Goal: Information Seeking & Learning: Compare options

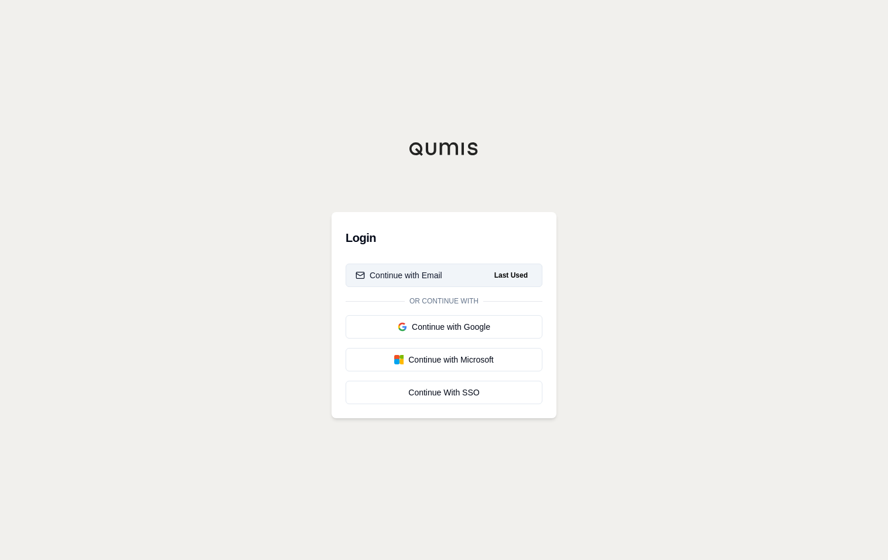
click at [476, 281] on button "Continue with Email Last Used" at bounding box center [444, 275] width 197 height 23
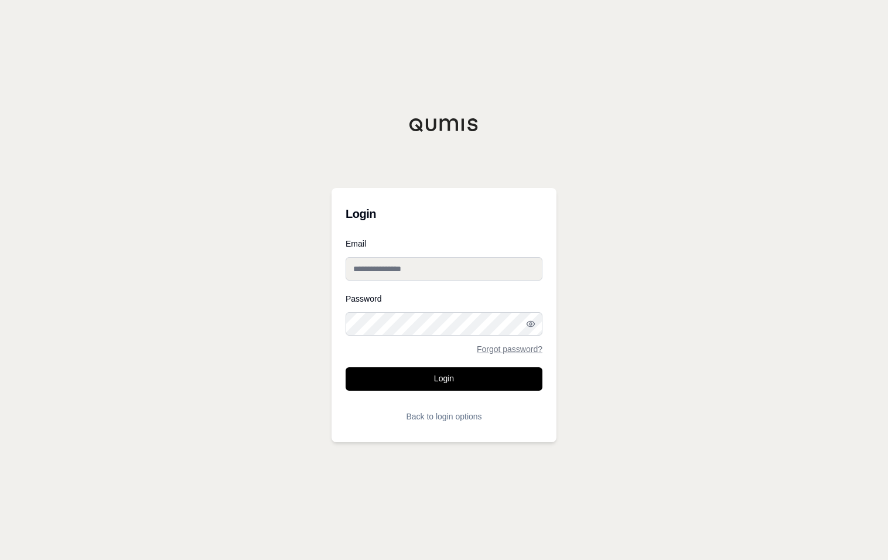
type input "**********"
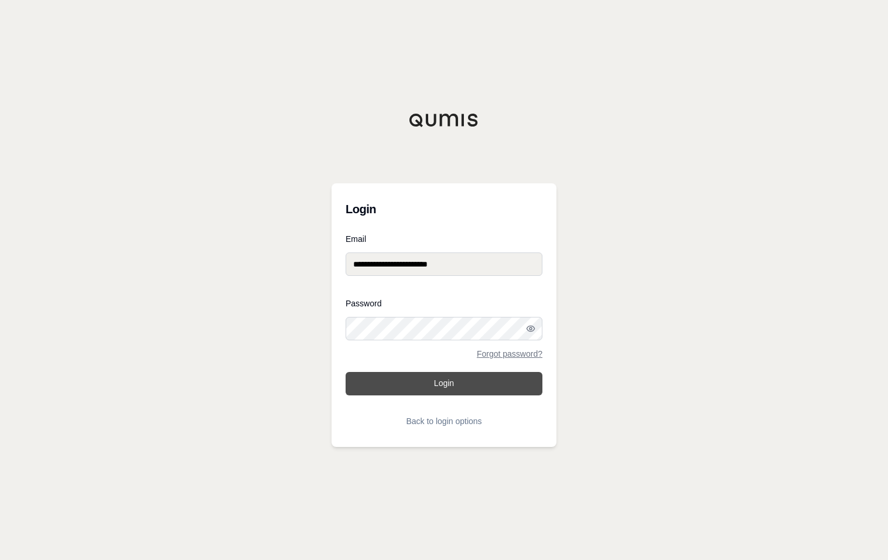
click at [441, 390] on button "Login" at bounding box center [444, 383] width 197 height 23
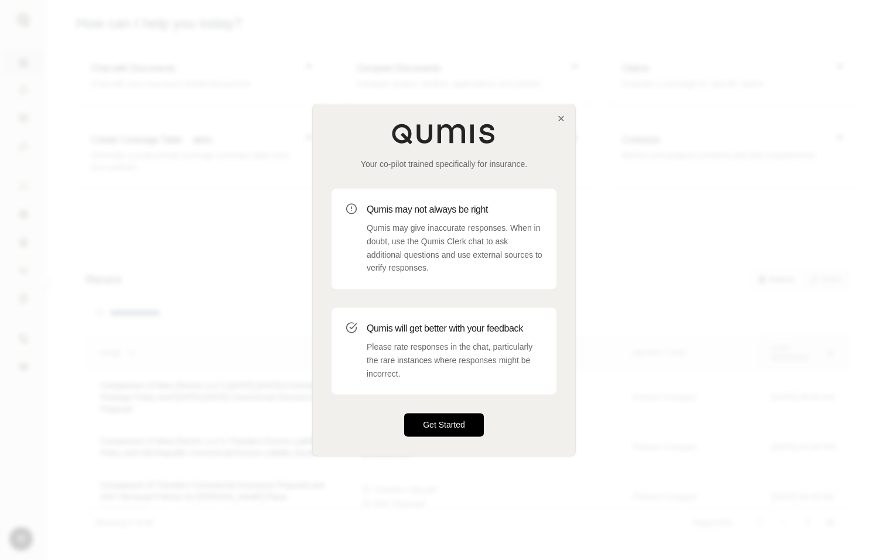
drag, startPoint x: 452, startPoint y: 417, endPoint x: 282, endPoint y: 268, distance: 226.3
click at [452, 417] on button "Get Started" at bounding box center [444, 425] width 80 height 23
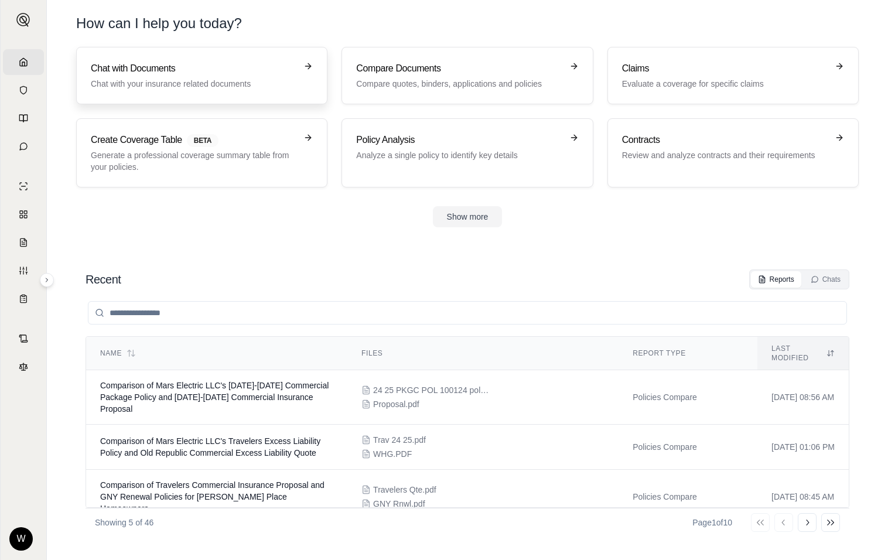
click at [106, 57] on link "Chat with Documents Chat with your insurance related documents" at bounding box center [201, 75] width 251 height 57
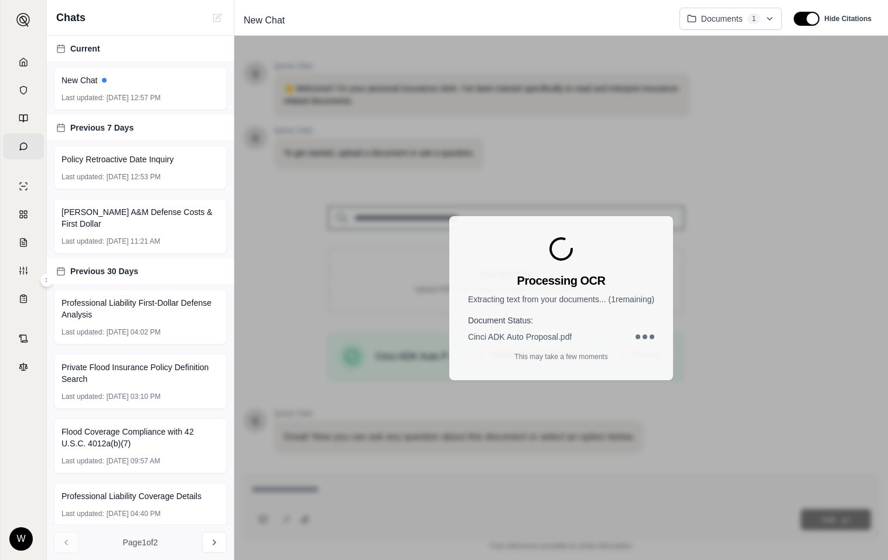
scroll to position [73, 0]
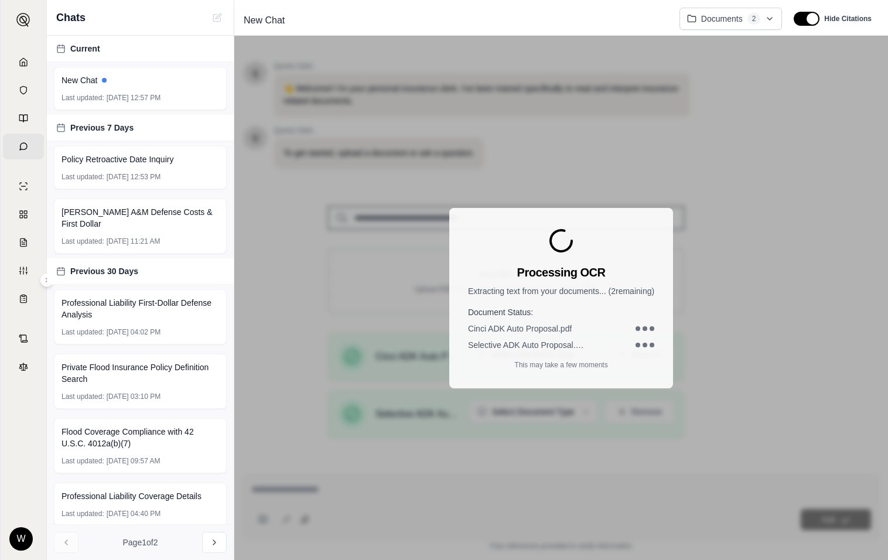
click at [381, 371] on div "Processing OCR Extracting text from your documents... ( 2 remaining) Document S…" at bounding box center [561, 298] width 654 height 524
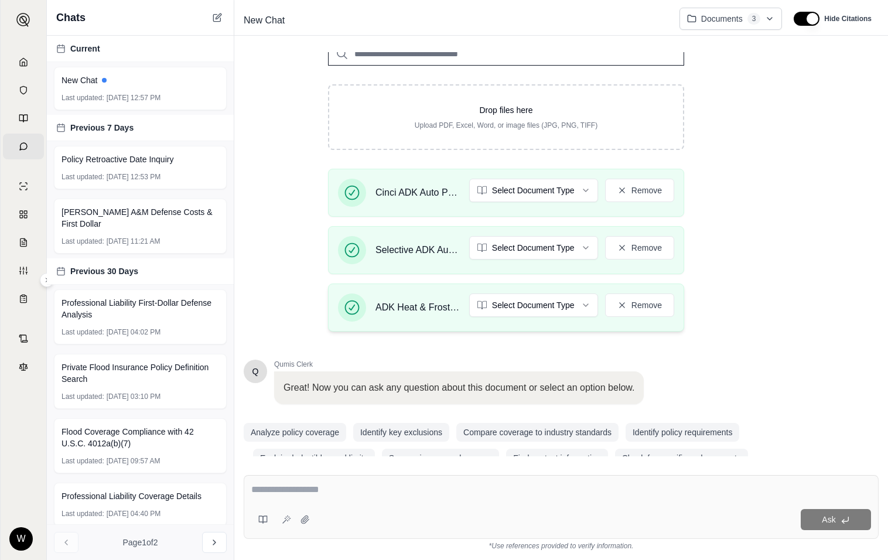
scroll to position [176, 0]
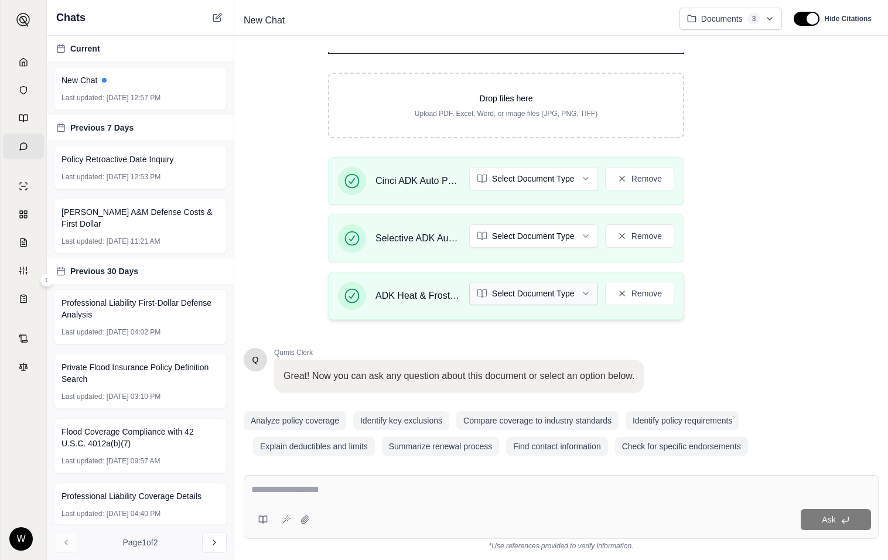
click at [544, 288] on html "Home Vault Prompts Chats Single Policy Comparisons Claims Custom Report Coverag…" at bounding box center [444, 280] width 888 height 560
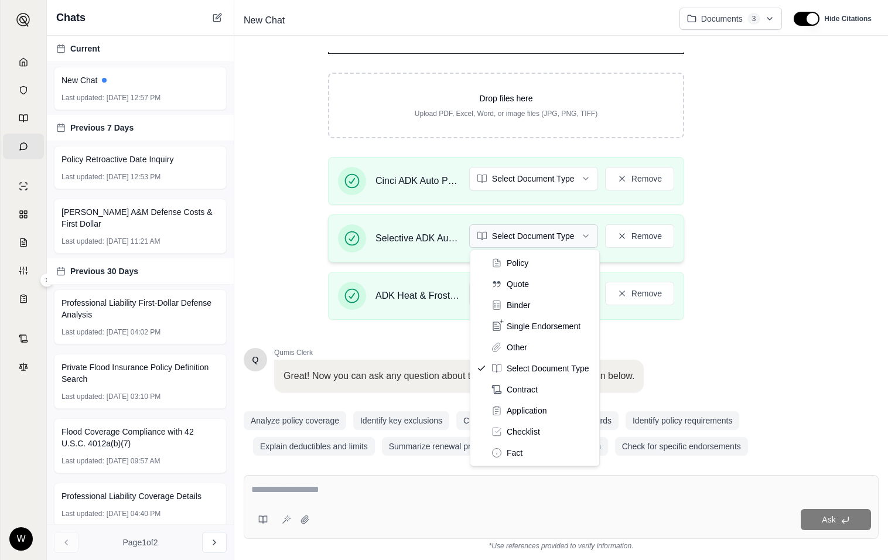
click at [511, 234] on html "Home Vault Prompts Chats Single Policy Comparisons Claims Custom Report Coverag…" at bounding box center [444, 280] width 888 height 560
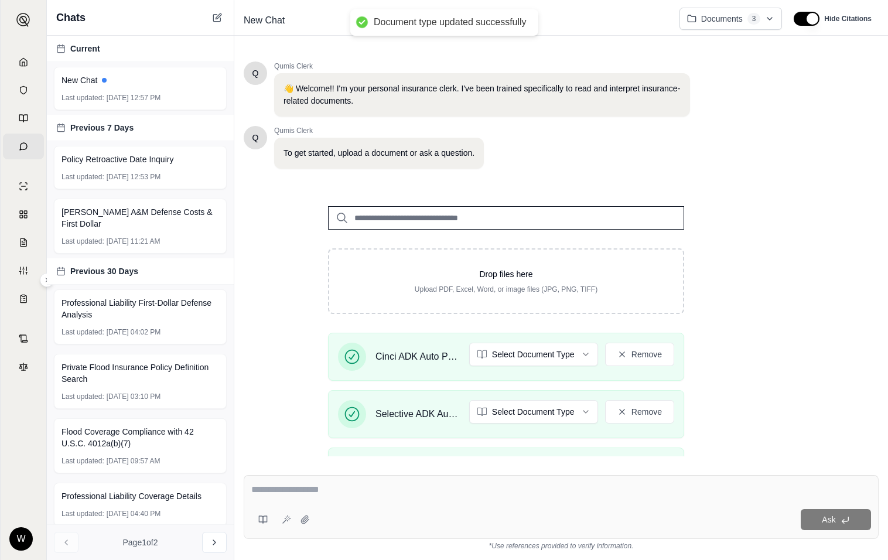
click at [513, 283] on div "Drop files here Upload PDF, Excel, Word, or image files (JPG, PNG, TIFF)" at bounding box center [506, 281] width 316 height 26
click at [524, 343] on html "Document type updated successfully Home Vault Prompts Chats Single Policy Compa…" at bounding box center [444, 280] width 888 height 560
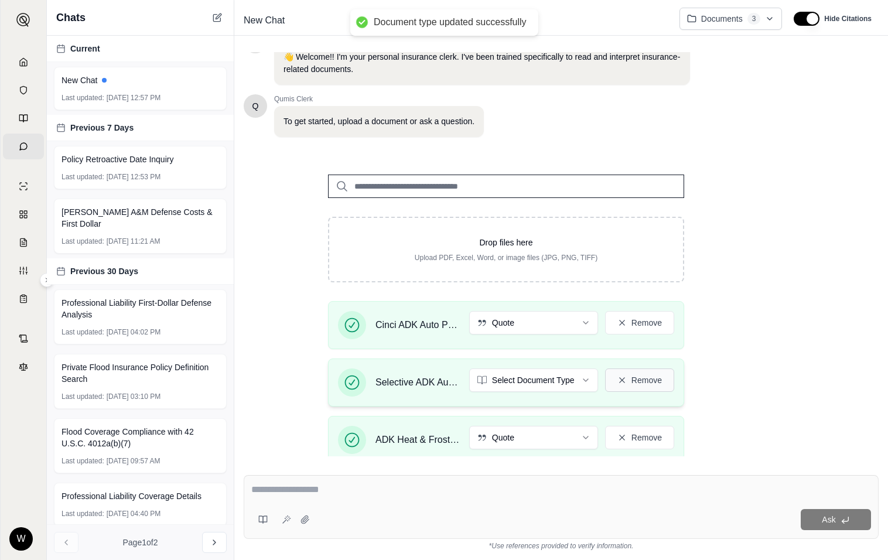
scroll to position [59, 0]
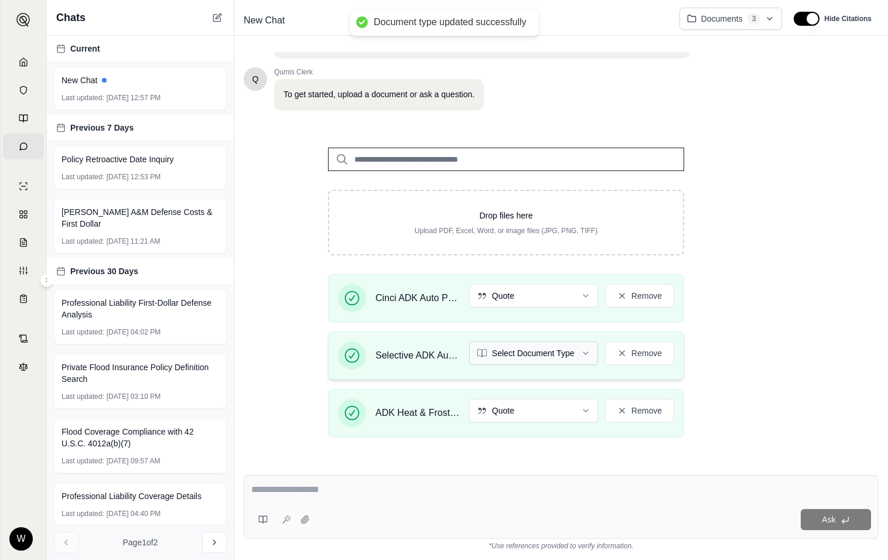
click at [526, 347] on html "Document type updated successfully Home Vault Prompts Chats Single Policy Compa…" at bounding box center [444, 280] width 888 height 560
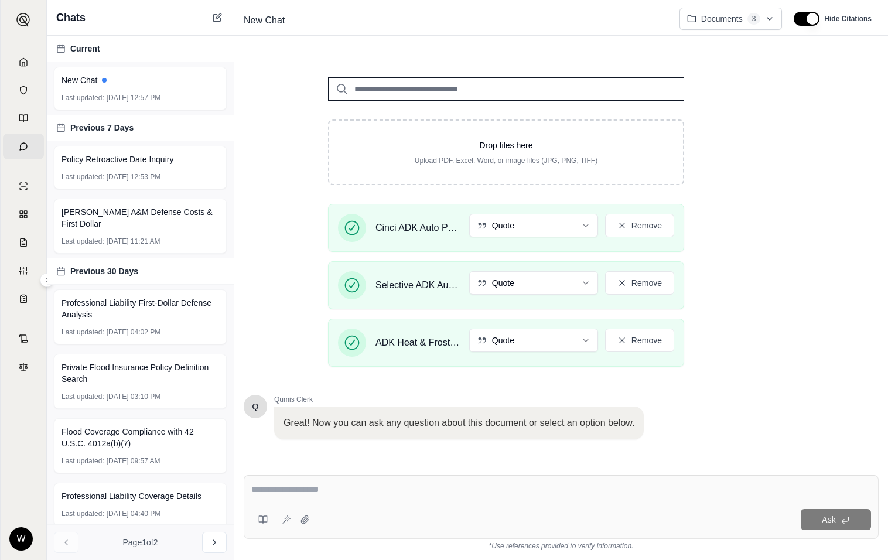
scroll to position [187, 0]
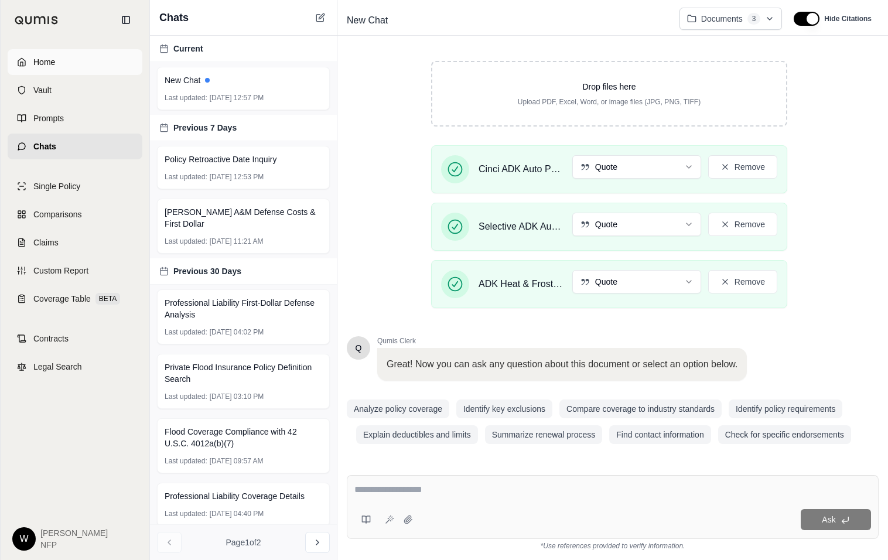
click at [35, 59] on span "Home" at bounding box center [44, 62] width 22 height 12
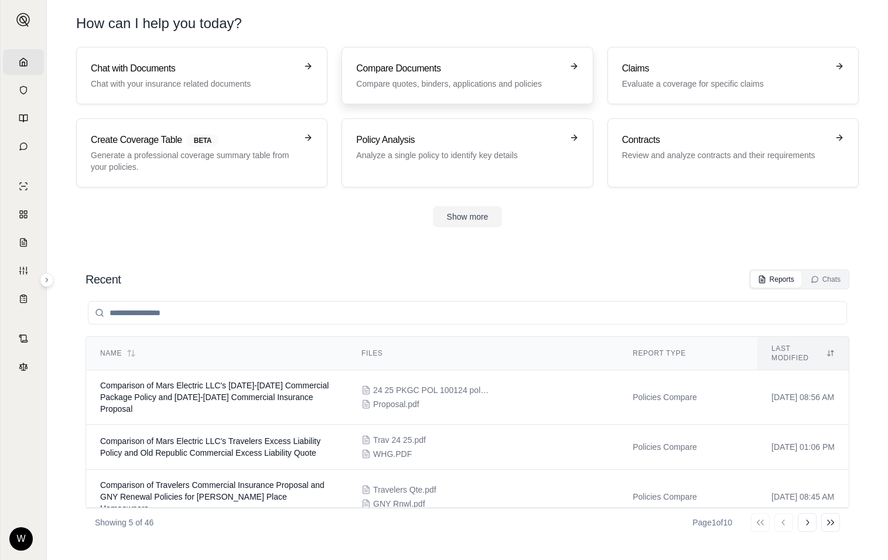
click at [429, 75] on div "Compare Documents Compare quotes, binders, applications and policies" at bounding box center [459, 76] width 206 height 28
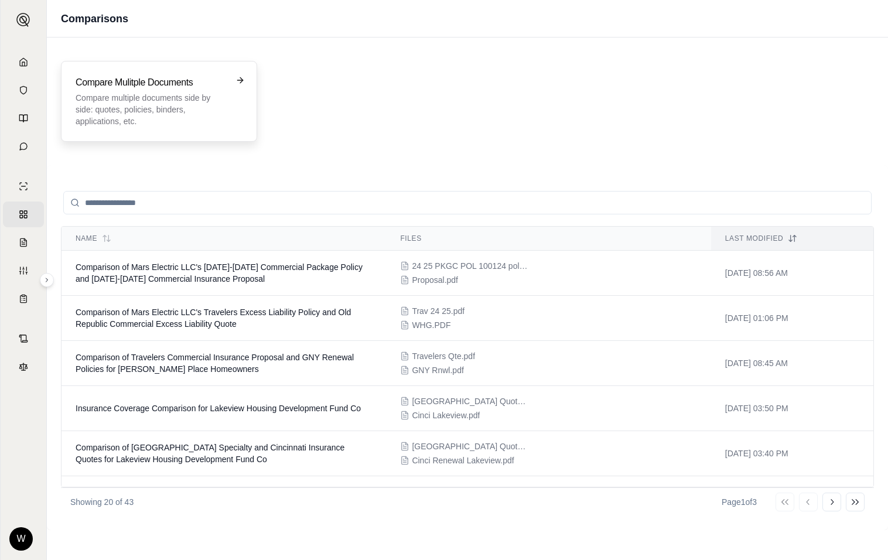
click at [94, 127] on p "Compare multiple documents side by side: quotes, policies, binders, application…" at bounding box center [151, 109] width 151 height 35
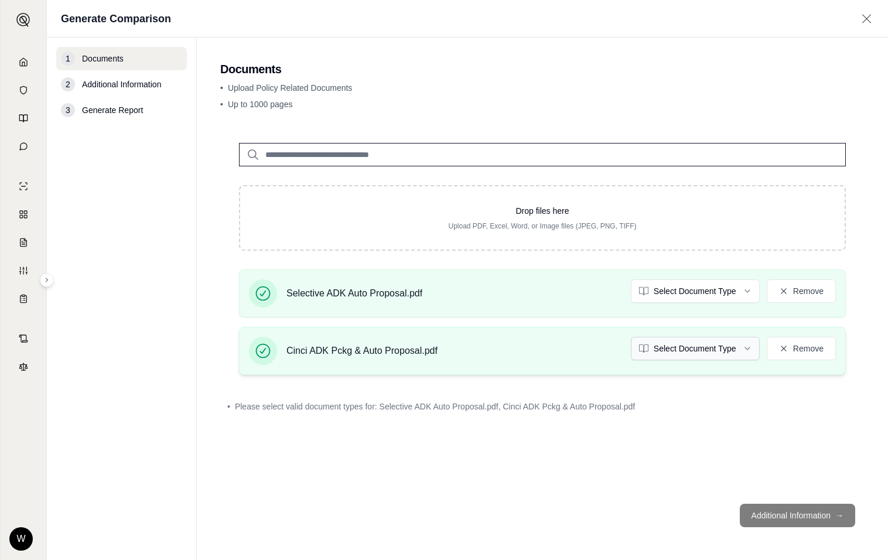
click at [705, 345] on html "Home Vault Prompts Chats Single Policy Comparisons Claims Custom Report Coverag…" at bounding box center [444, 280] width 888 height 560
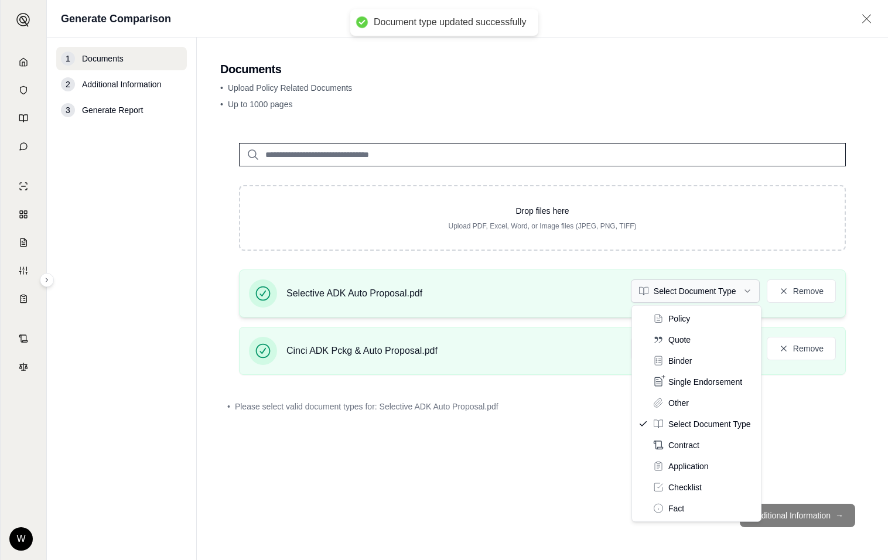
click at [647, 285] on html "Document type updated successfully Home Vault Prompts Chats Single Policy Compa…" at bounding box center [444, 280] width 888 height 560
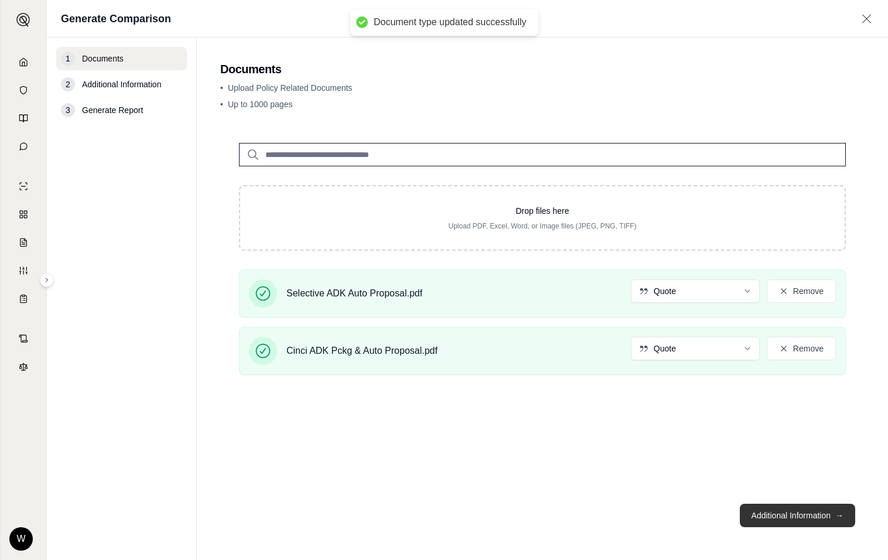
click at [821, 516] on button "Additional Information →" at bounding box center [797, 515] width 115 height 23
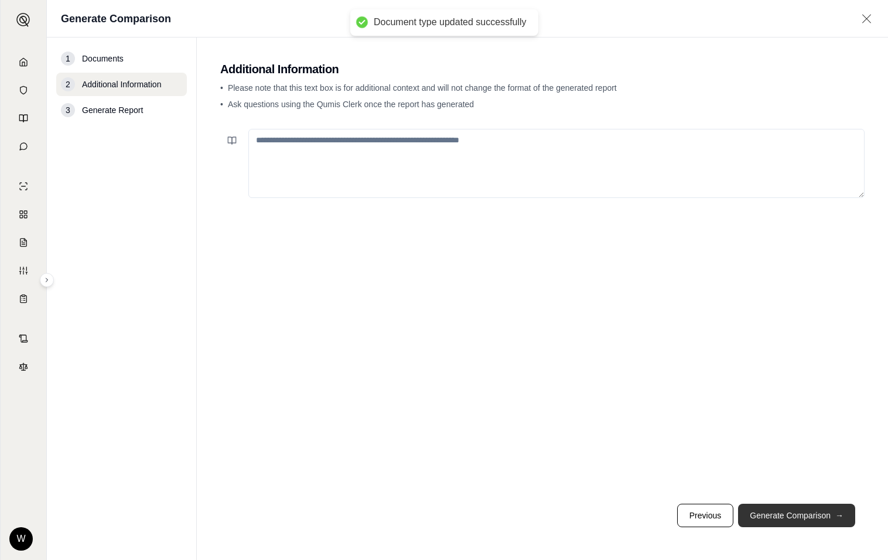
click at [820, 514] on button "Generate Comparison →" at bounding box center [796, 515] width 117 height 23
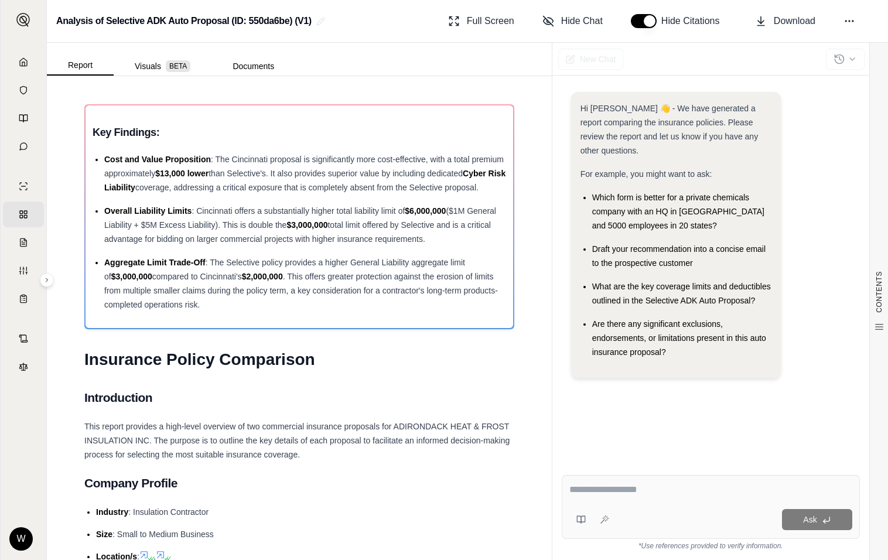
click at [646, 472] on div "Ask *Use references provided to verify information." at bounding box center [710, 513] width 317 height 94
click at [656, 484] on textarea at bounding box center [711, 490] width 284 height 14
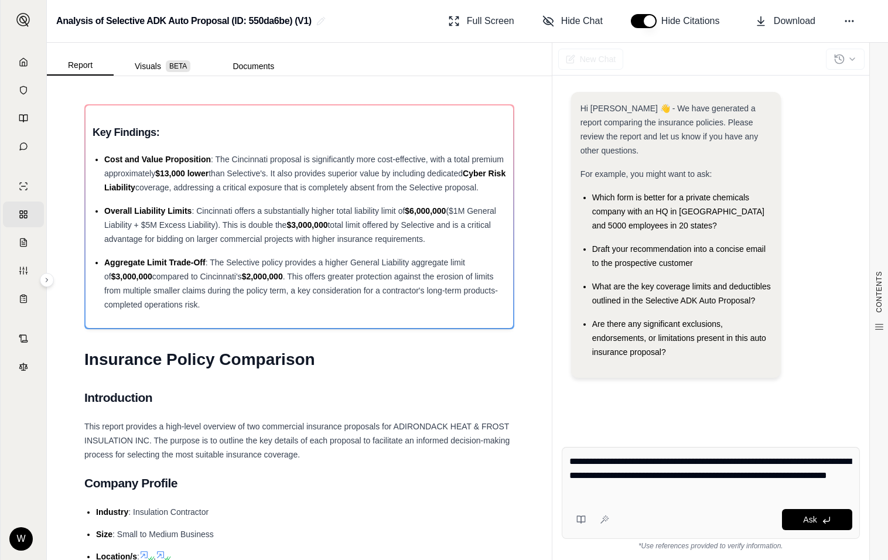
click at [746, 463] on textarea "**********" at bounding box center [711, 476] width 284 height 42
type textarea "**********"
click at [606, 518] on icon at bounding box center [604, 519] width 9 height 9
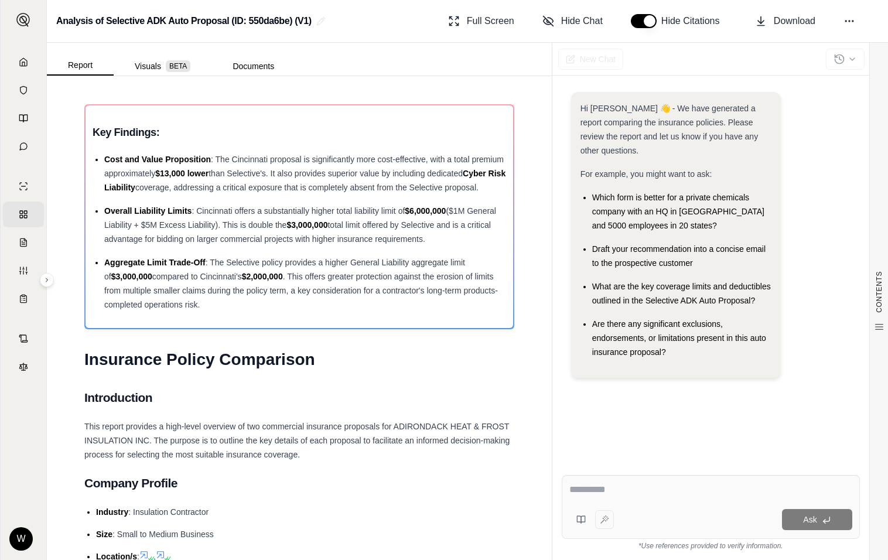
type textarea "**********"
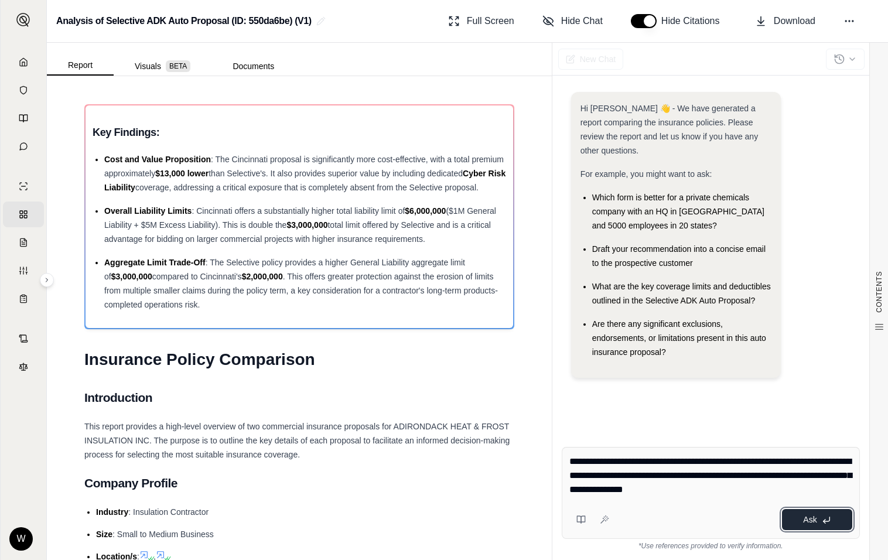
click at [814, 523] on span "Ask" at bounding box center [809, 519] width 13 height 9
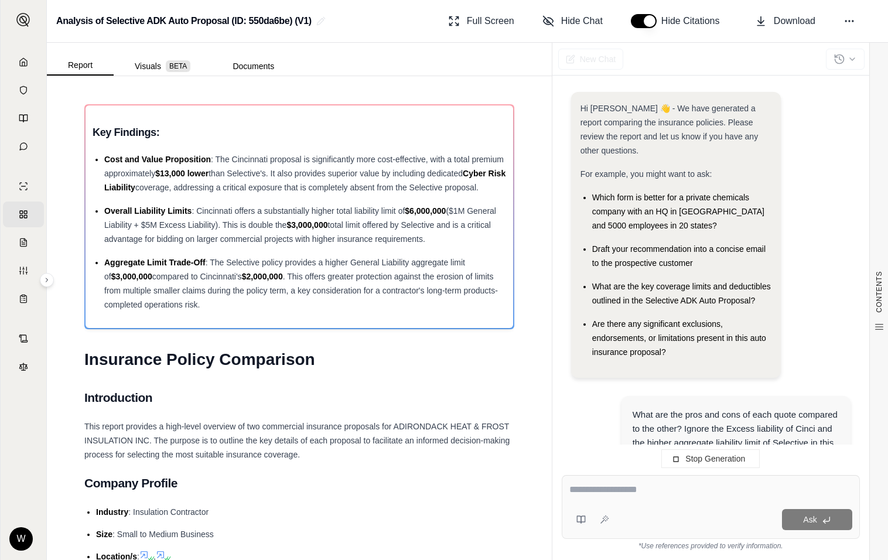
scroll to position [108, 0]
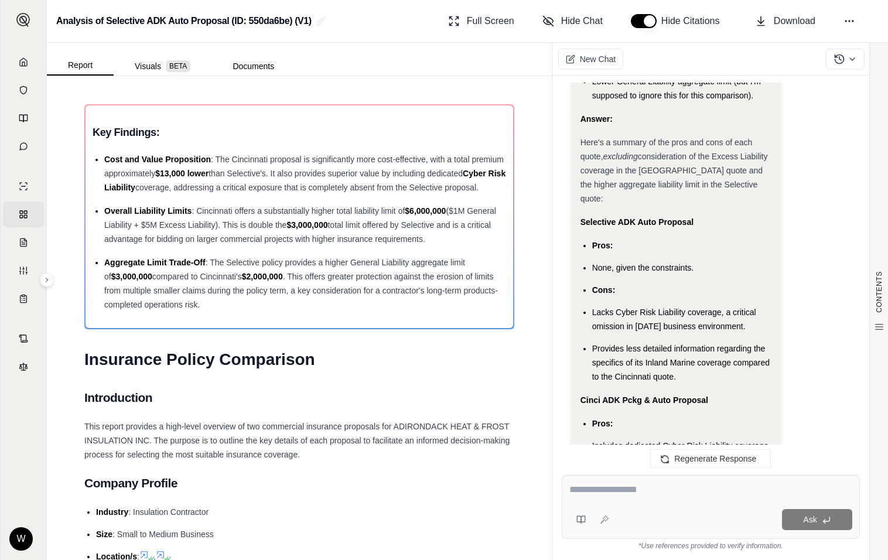
scroll to position [2463, 0]
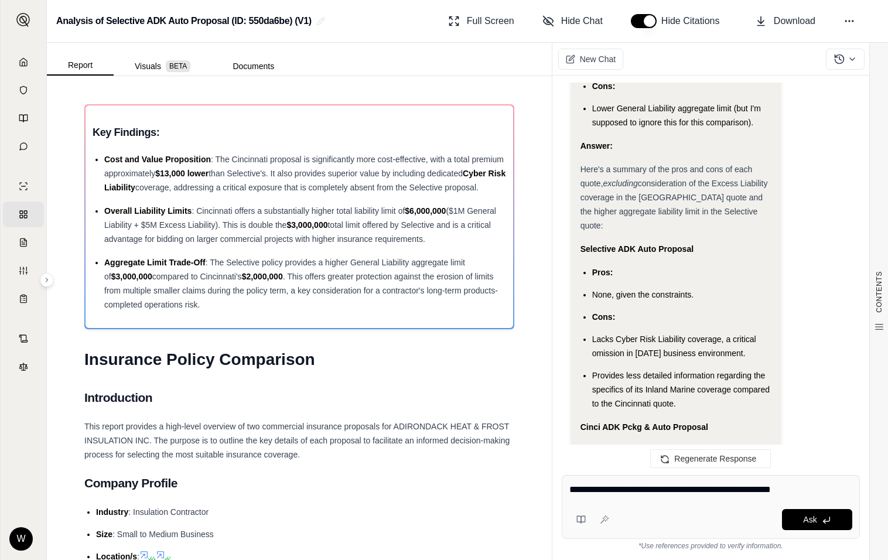
type textarea "**********"
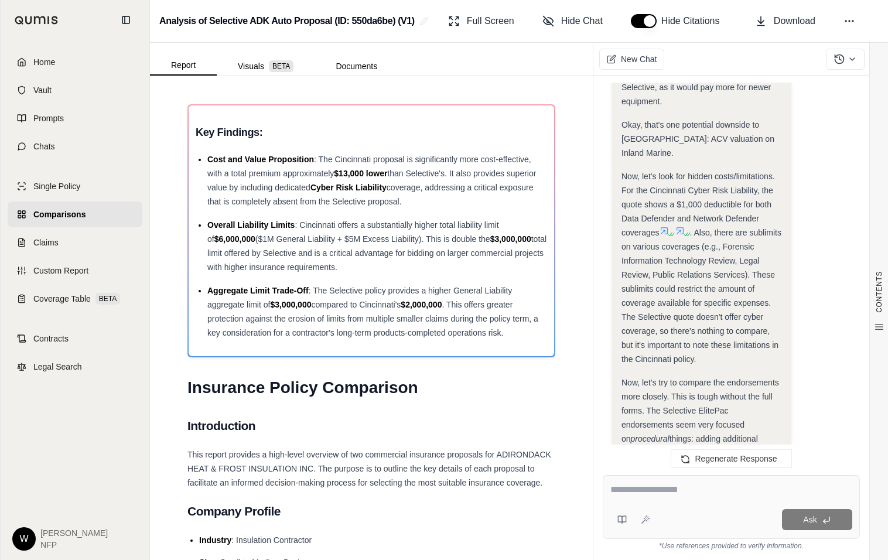
scroll to position [5042, 0]
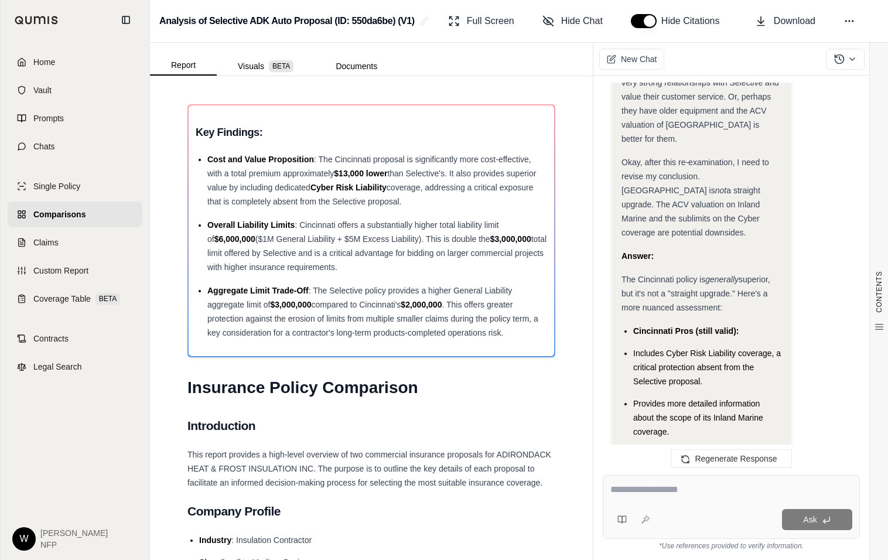
click at [599, 267] on div "Hi [PERSON_NAME] 👋 - We have generated a report comparing the insurance policie…" at bounding box center [731, 269] width 276 height 392
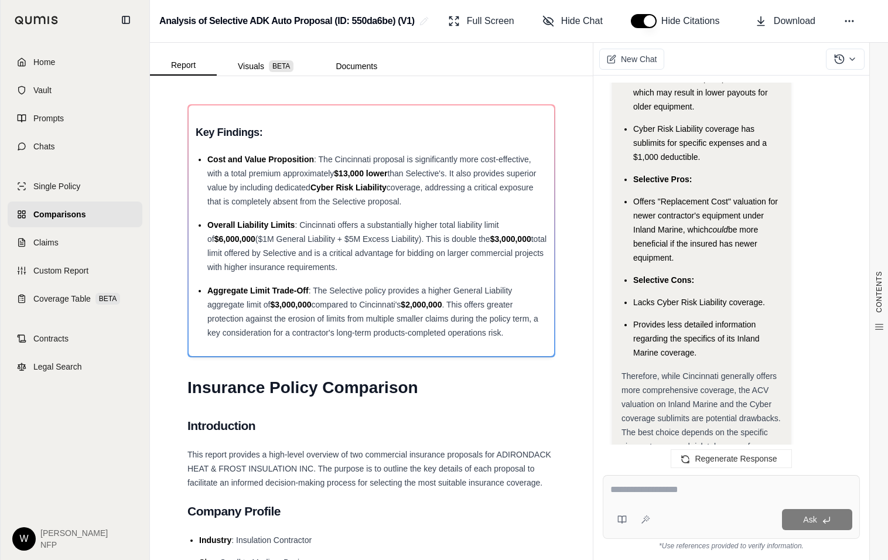
scroll to position [5429, 0]
